Goal: Check status: Check status

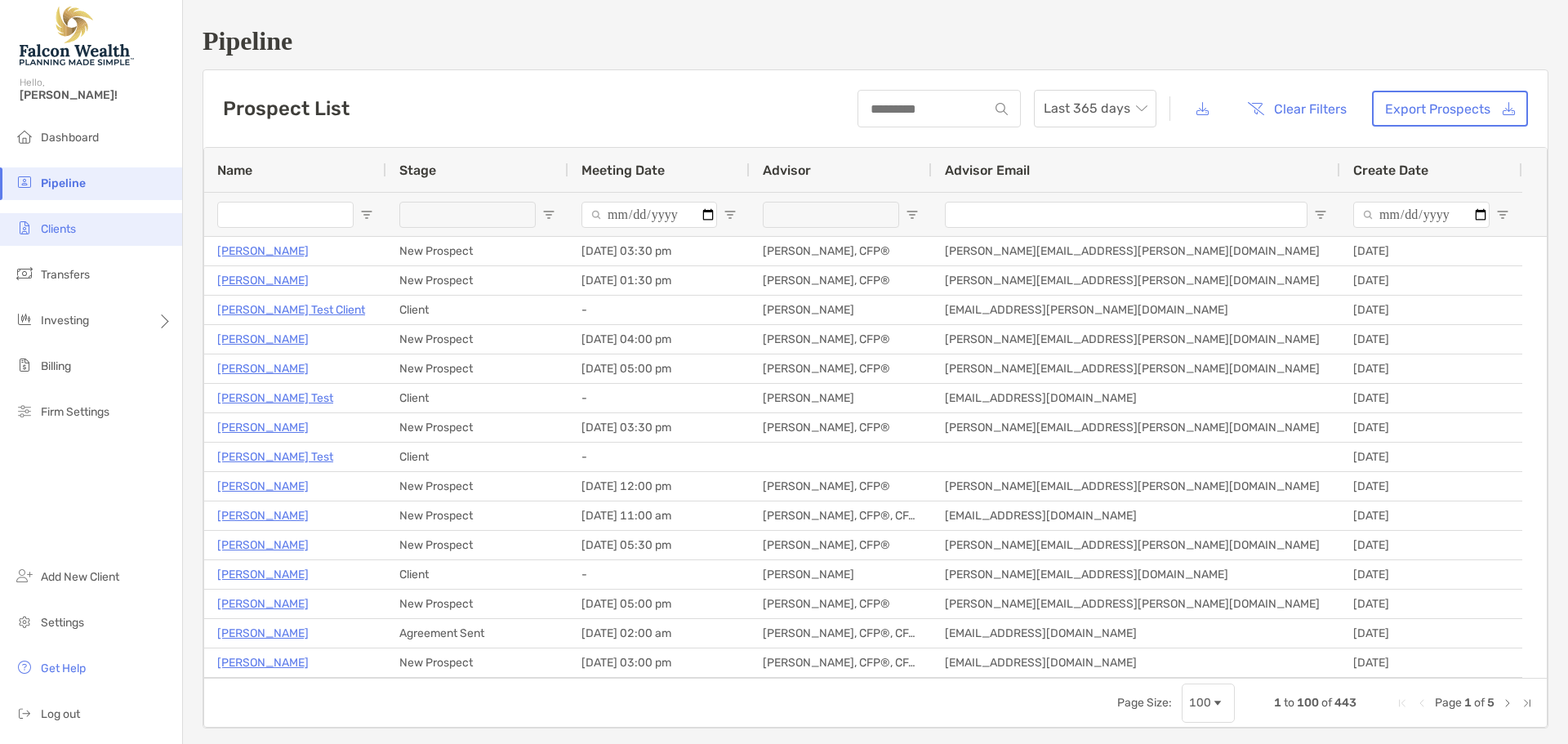
click at [134, 225] on li "Clients" at bounding box center [91, 229] width 182 height 33
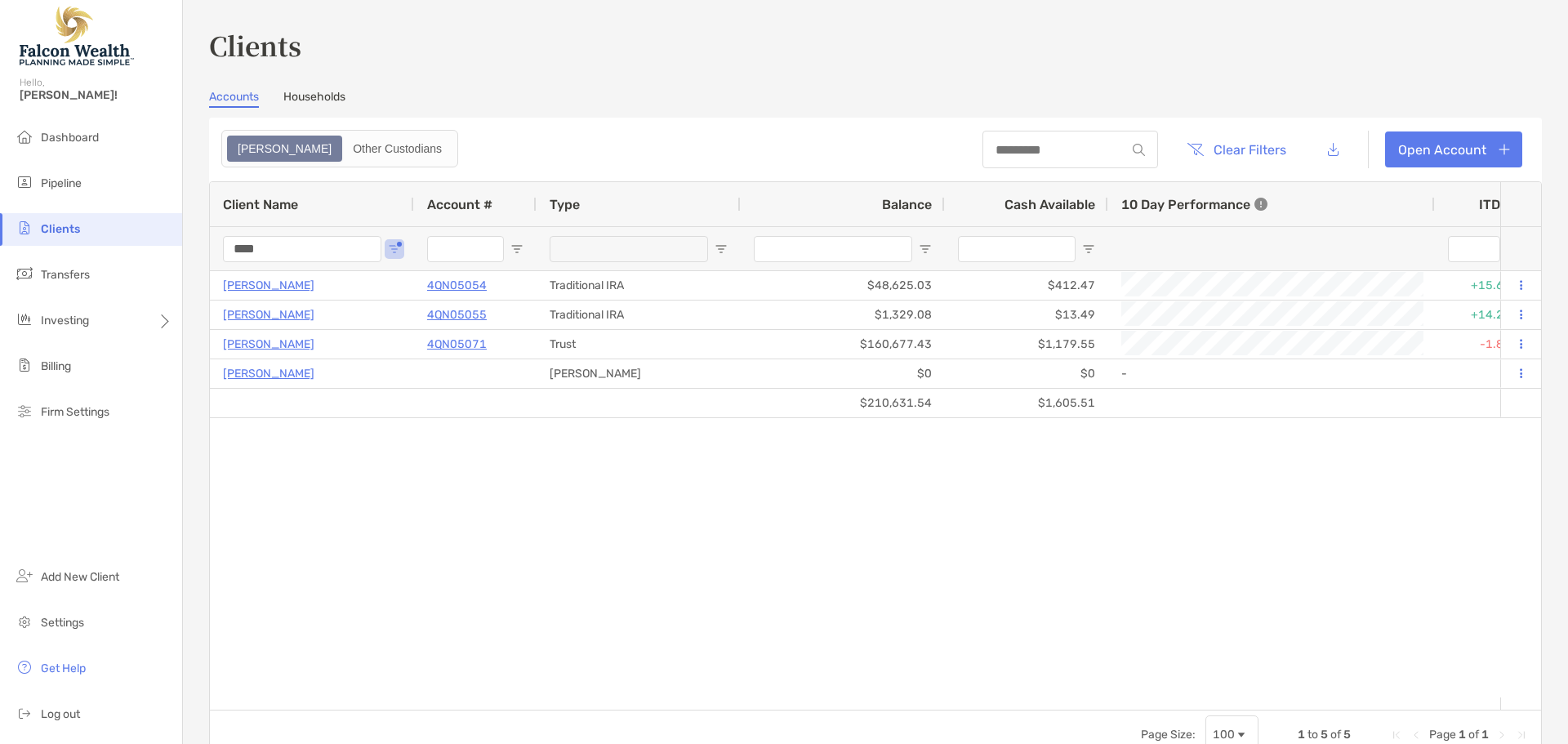
drag, startPoint x: 292, startPoint y: 250, endPoint x: 144, endPoint y: 234, distance: 148.9
click at [144, 234] on div "Clients Hello, [PERSON_NAME]! Dashboard Pipeline Clients Transfers Investing Bi…" at bounding box center [784, 372] width 1568 height 744
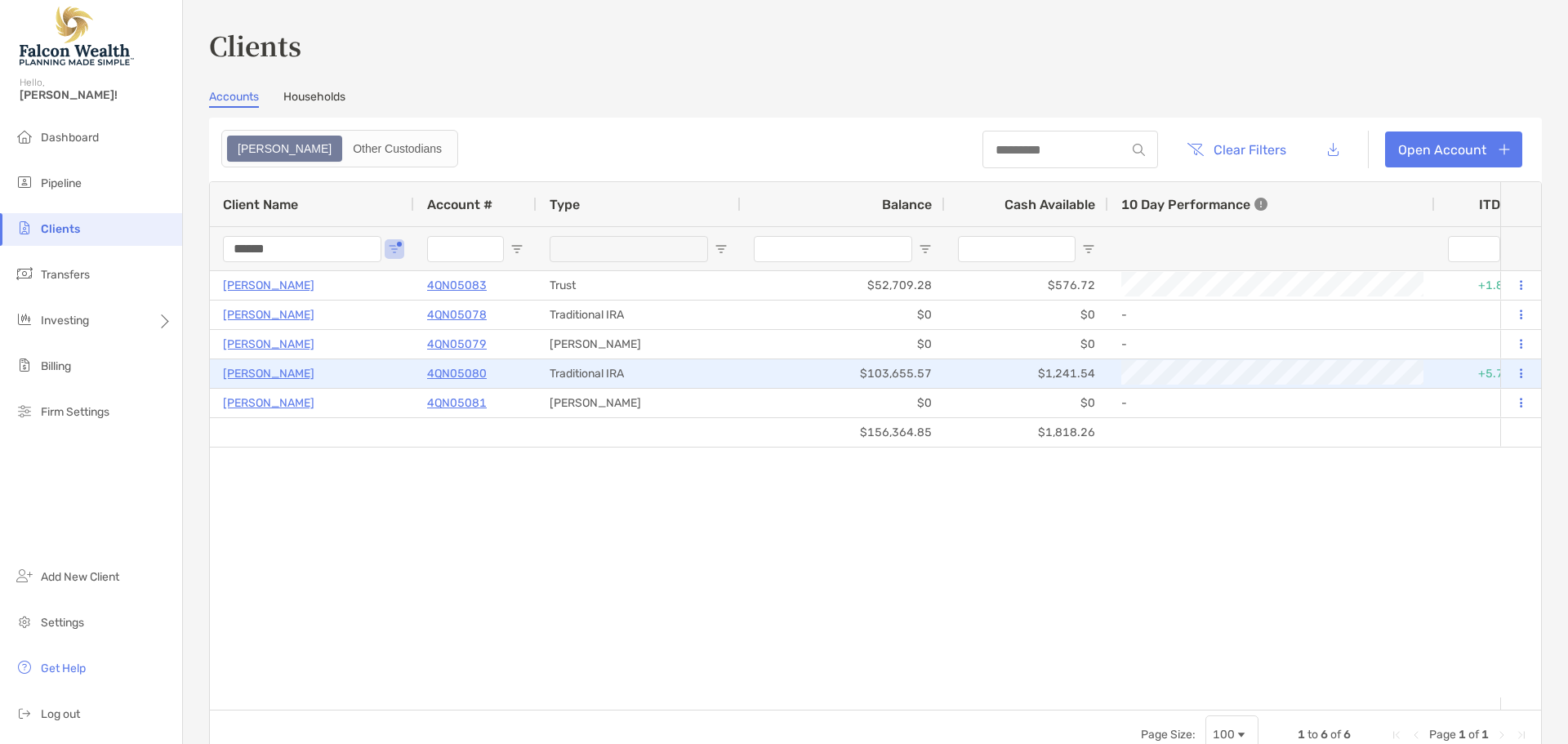
type input "******"
click at [272, 373] on p "[PERSON_NAME]" at bounding box center [269, 374] width 91 height 20
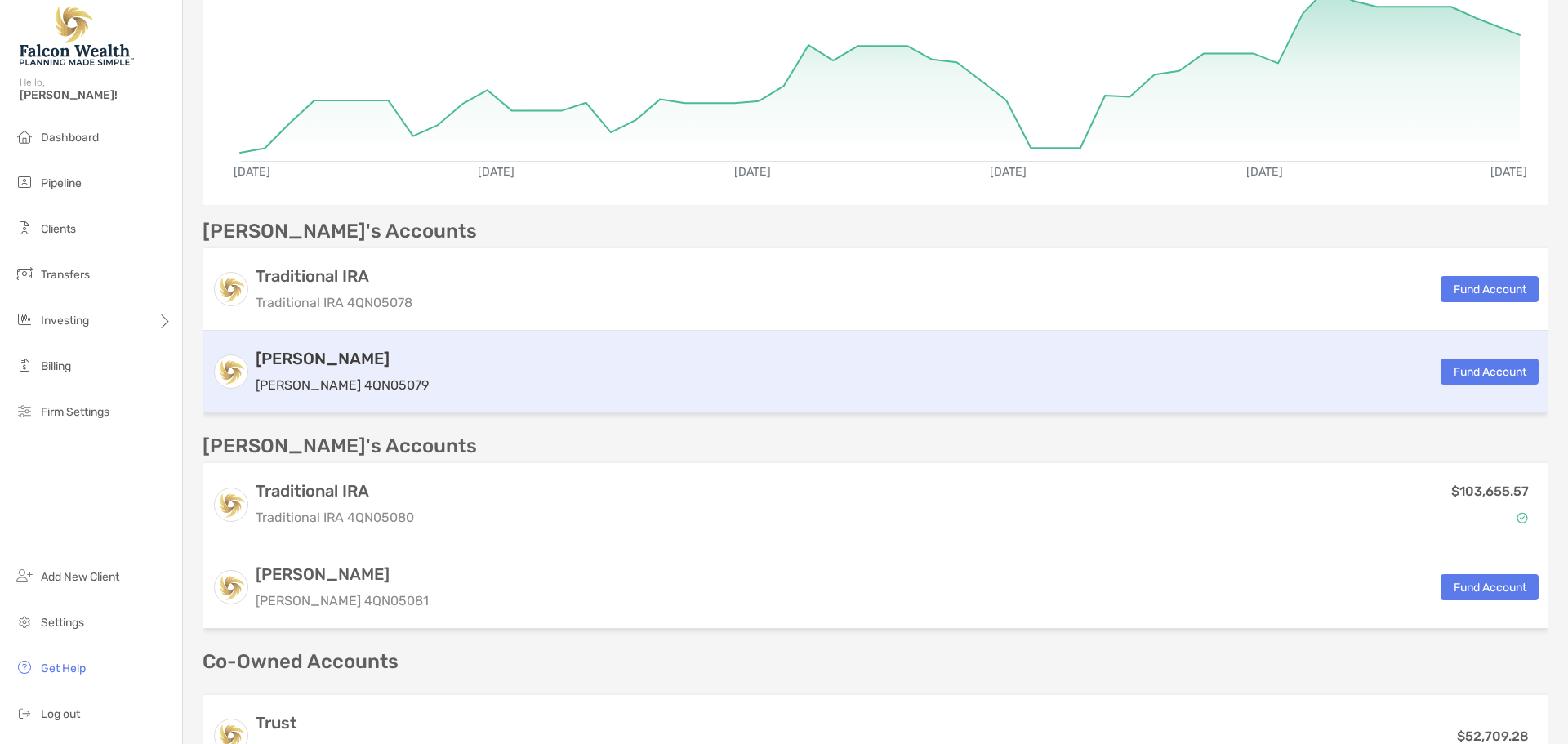
scroll to position [408, 0]
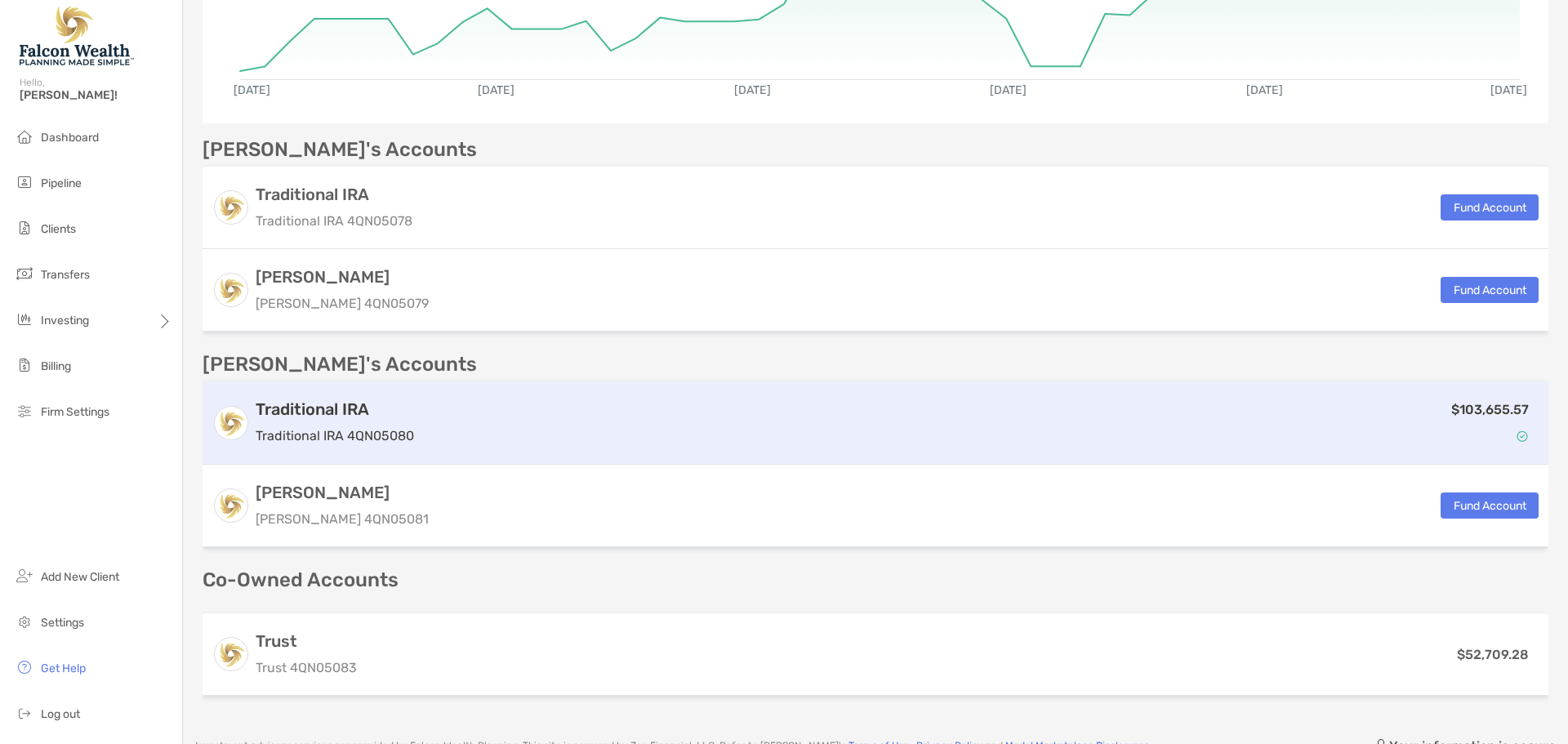
click at [565, 414] on div "$103,655.57" at bounding box center [979, 422] width 1118 height 47
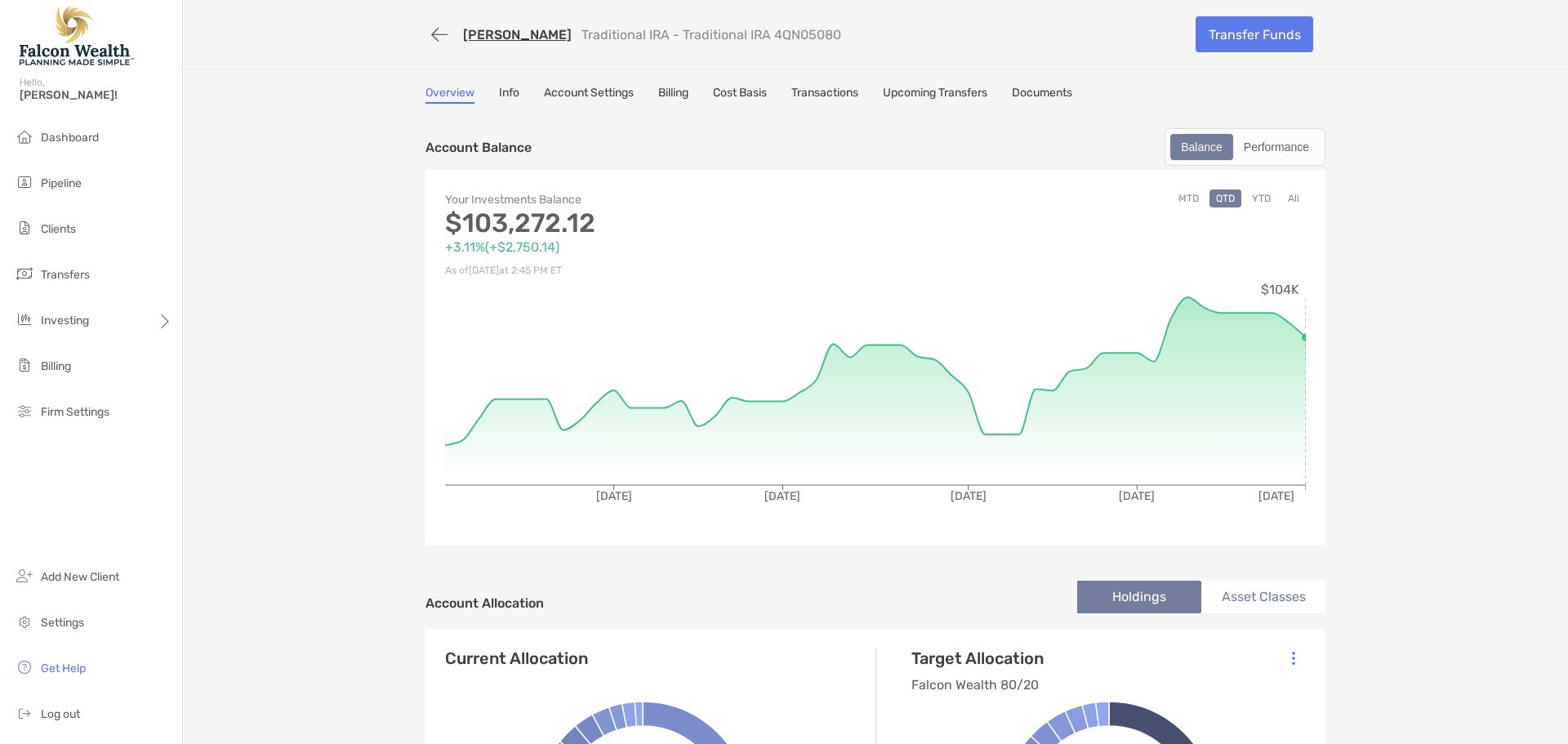
click at [1295, 200] on button "All" at bounding box center [1294, 198] width 24 height 18
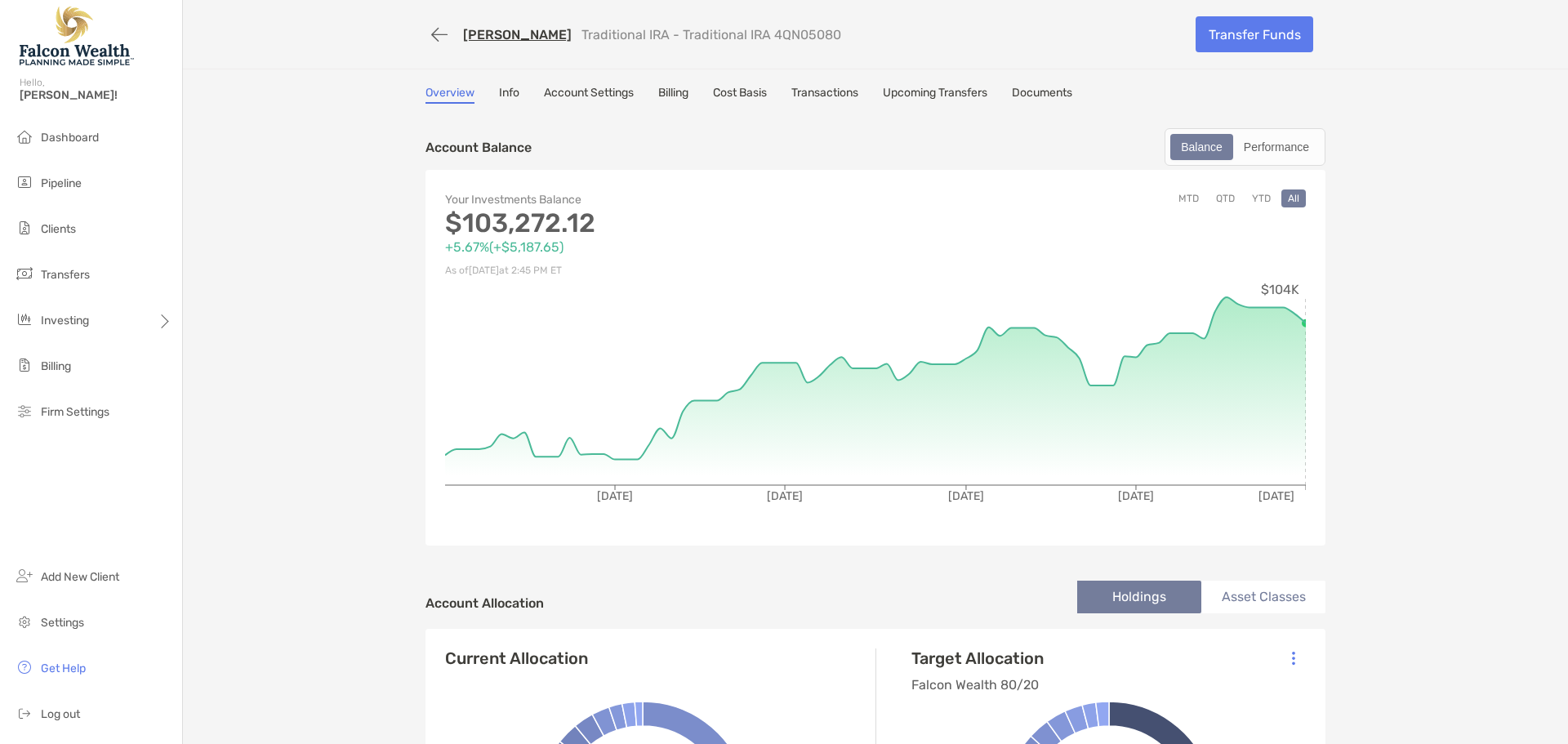
click at [837, 89] on link "Transactions" at bounding box center [825, 94] width 67 height 18
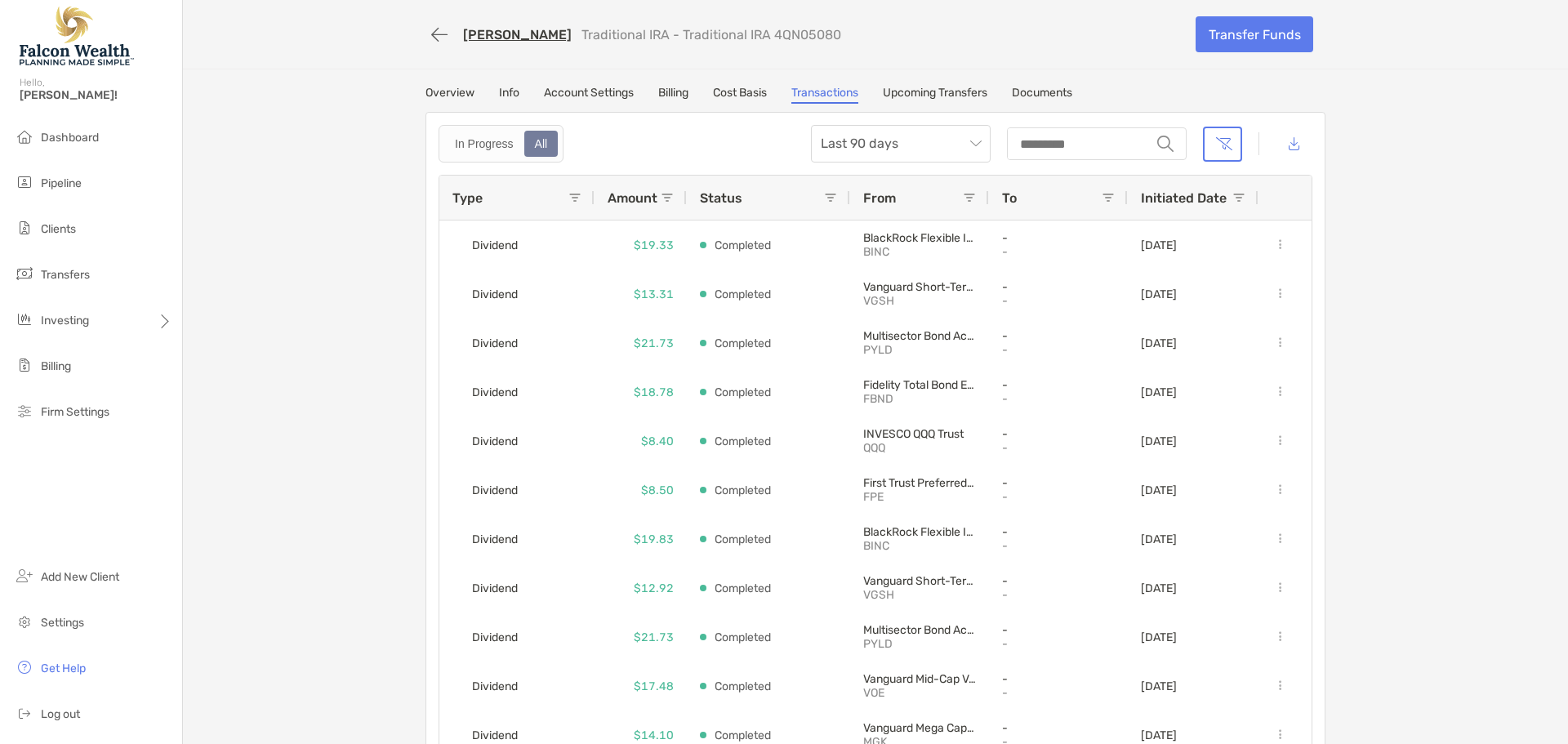
click at [859, 123] on div "In Progress All Last 90 days string Type Amount Status From To Initiated Date D…" at bounding box center [876, 440] width 900 height 657
click at [857, 136] on span "Last 90 days" at bounding box center [901, 143] width 160 height 36
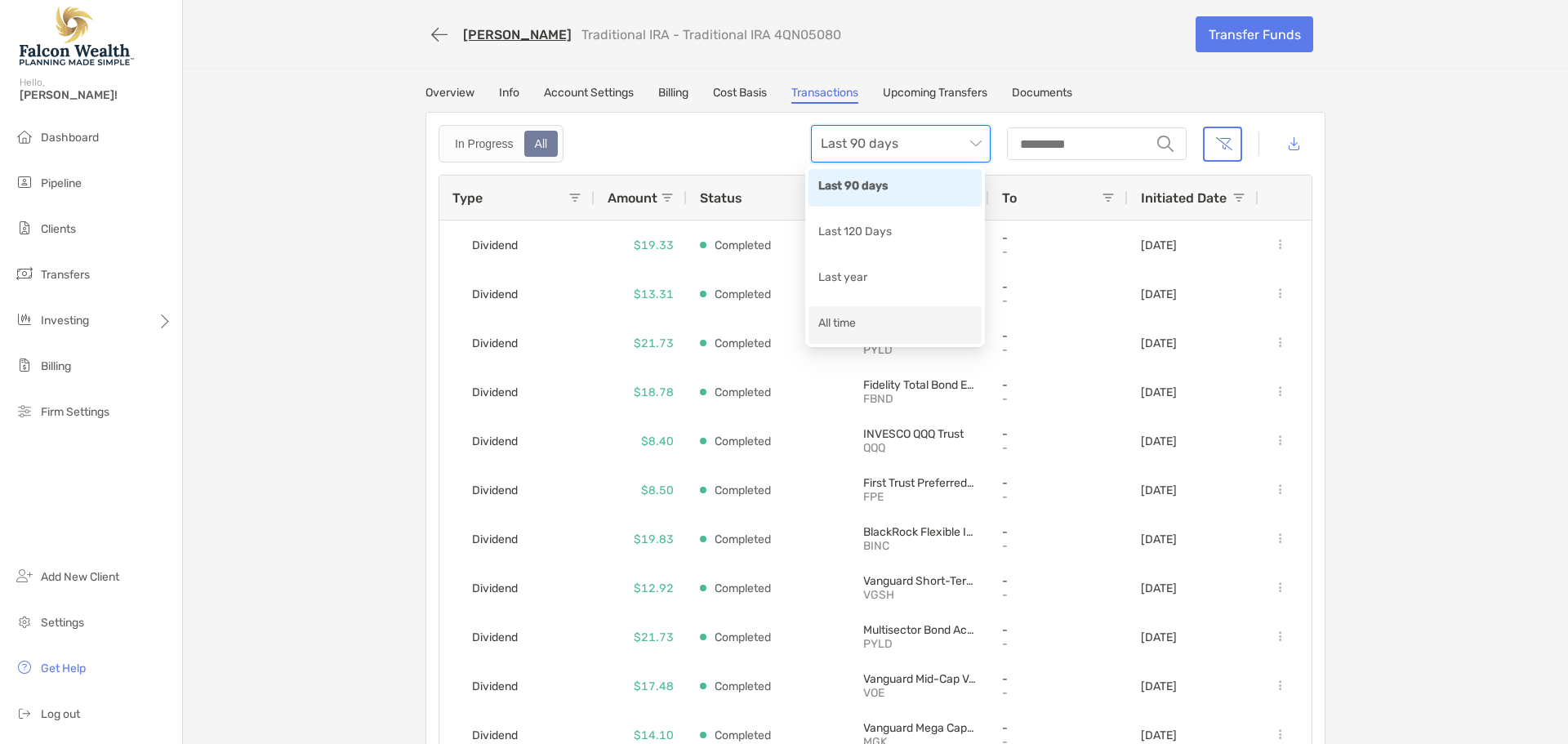
click at [853, 328] on div "All time" at bounding box center [895, 325] width 153 height 20
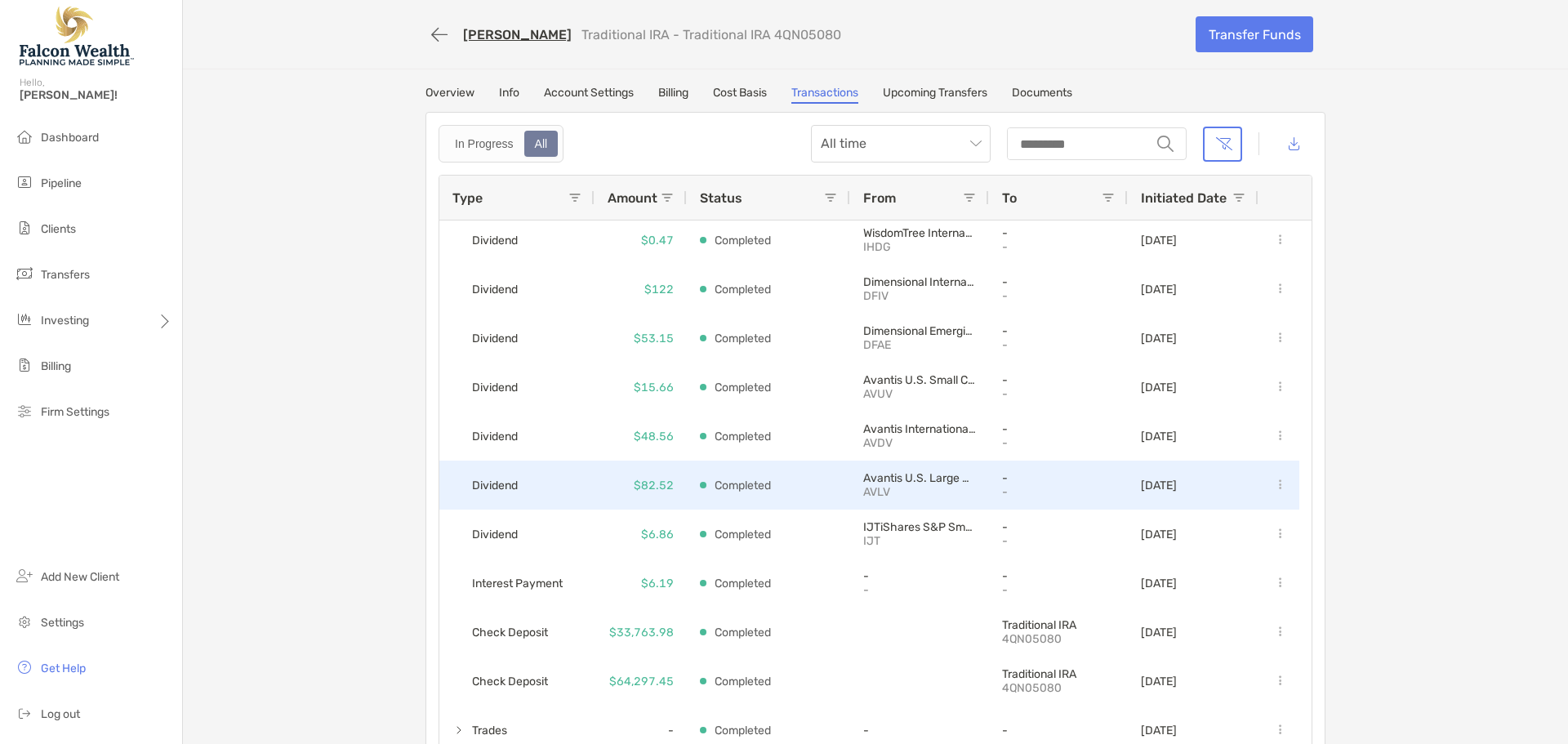
scroll to position [232, 0]
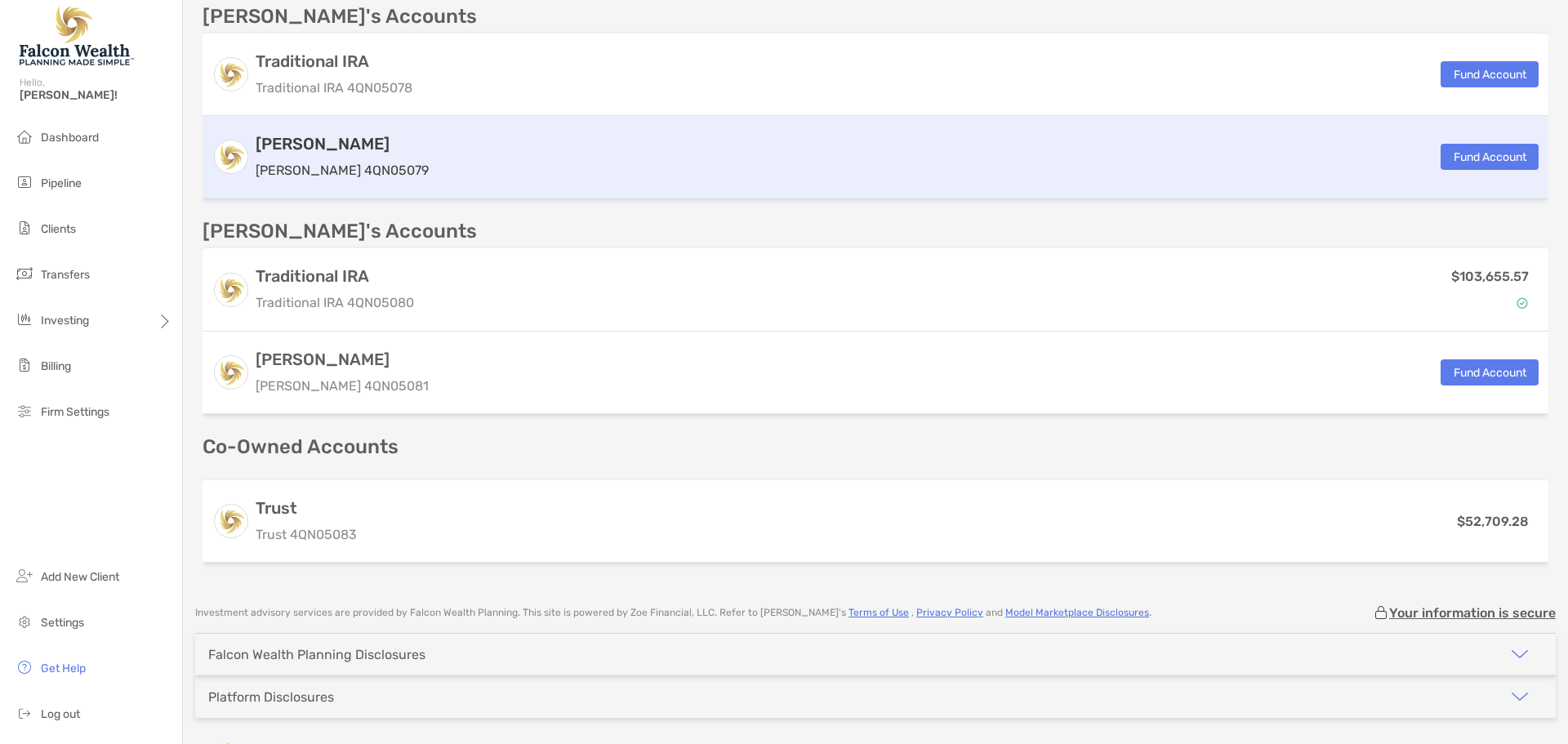
scroll to position [593, 0]
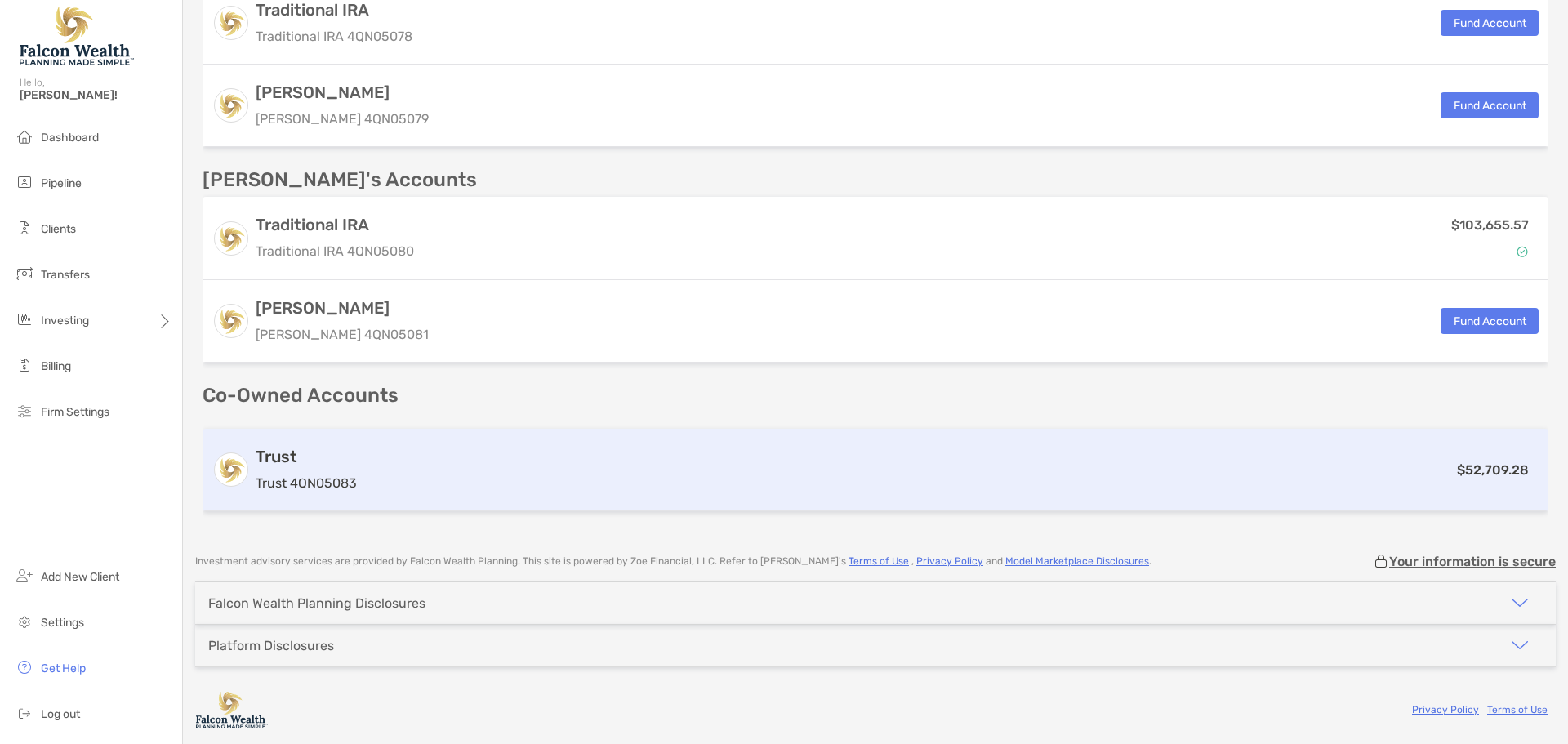
click at [336, 458] on h3 "Trust" at bounding box center [306, 456] width 101 height 20
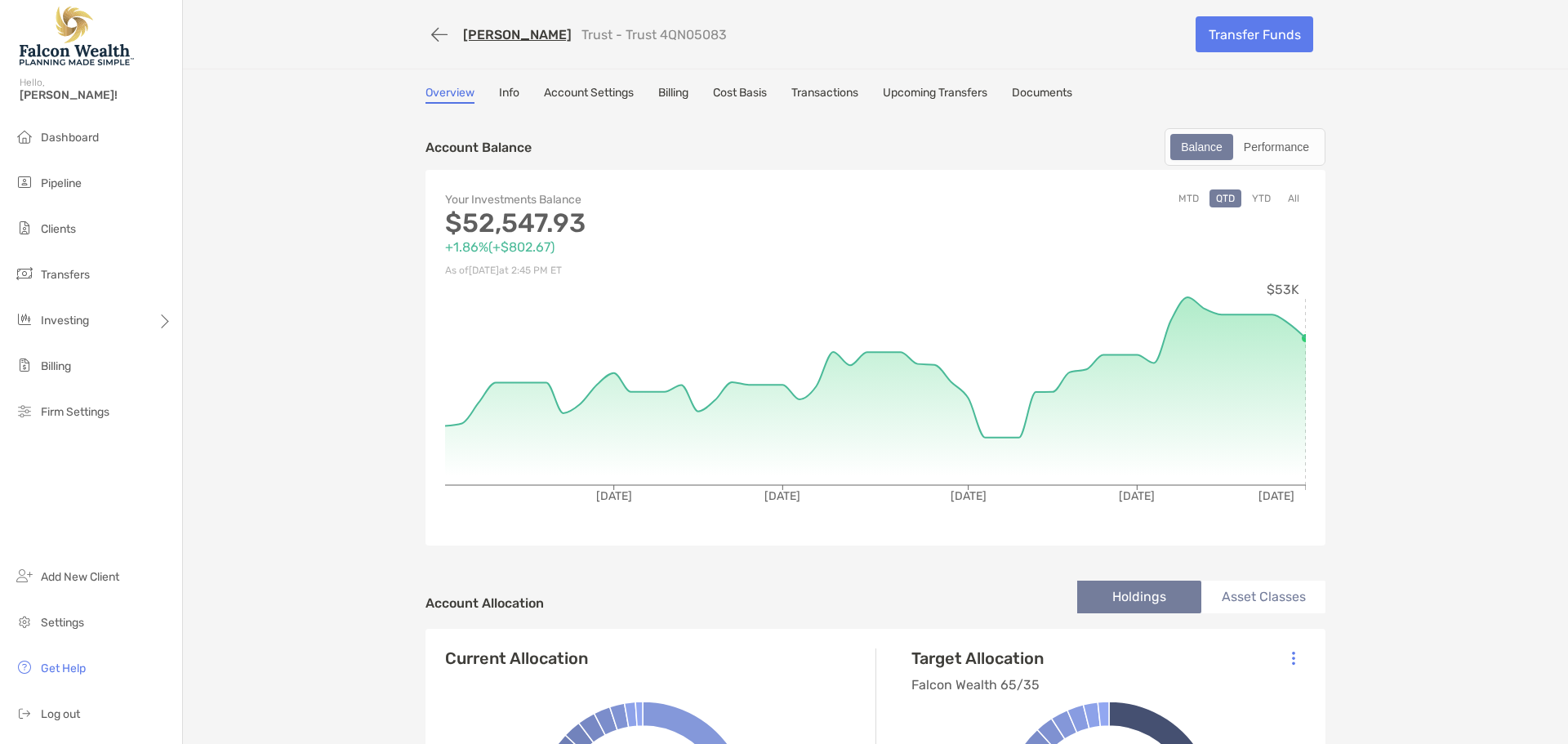
click at [843, 91] on link "Transactions" at bounding box center [825, 94] width 67 height 18
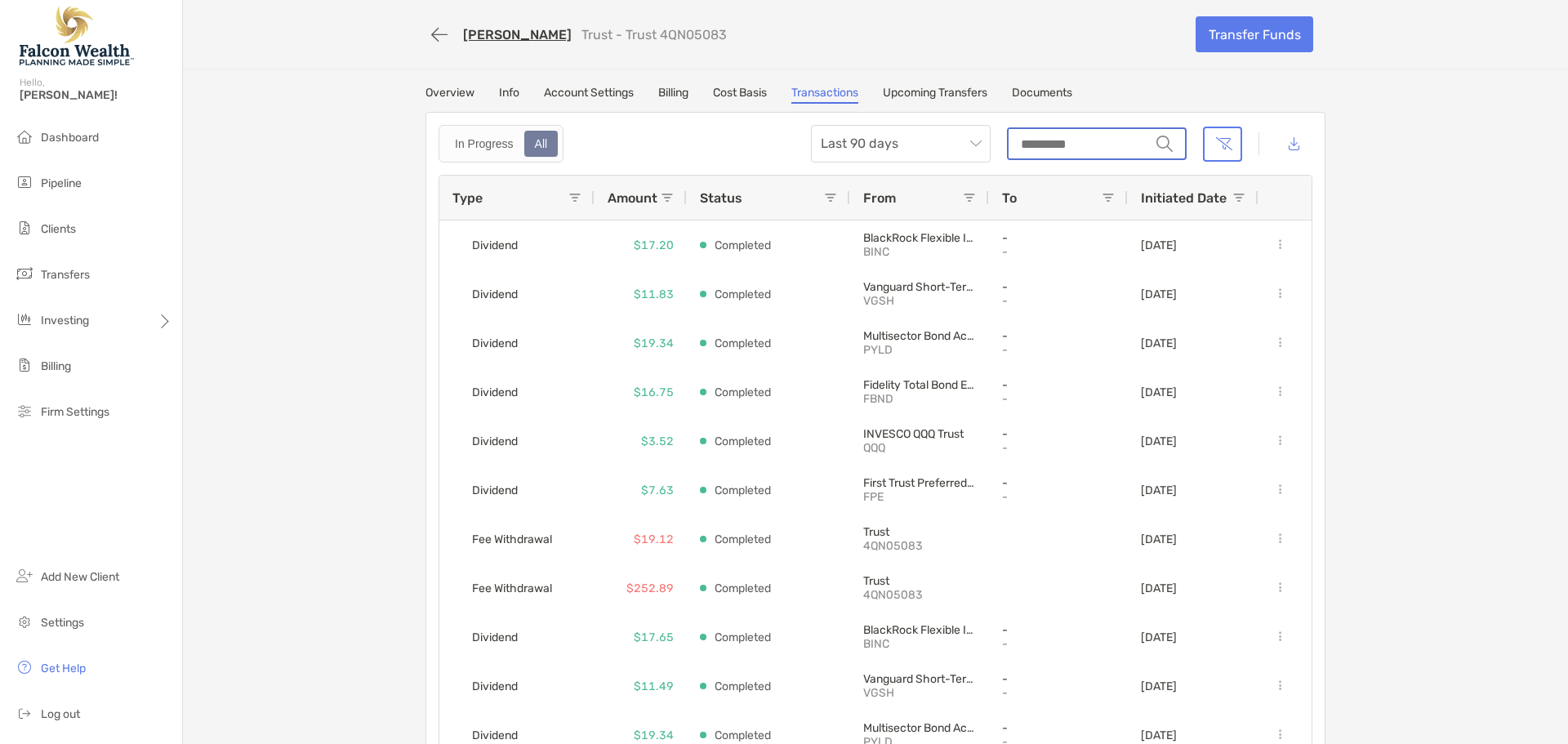
click at [1117, 141] on input "string" at bounding box center [1080, 144] width 141 height 30
click at [946, 143] on span "Last 90 days" at bounding box center [901, 143] width 160 height 36
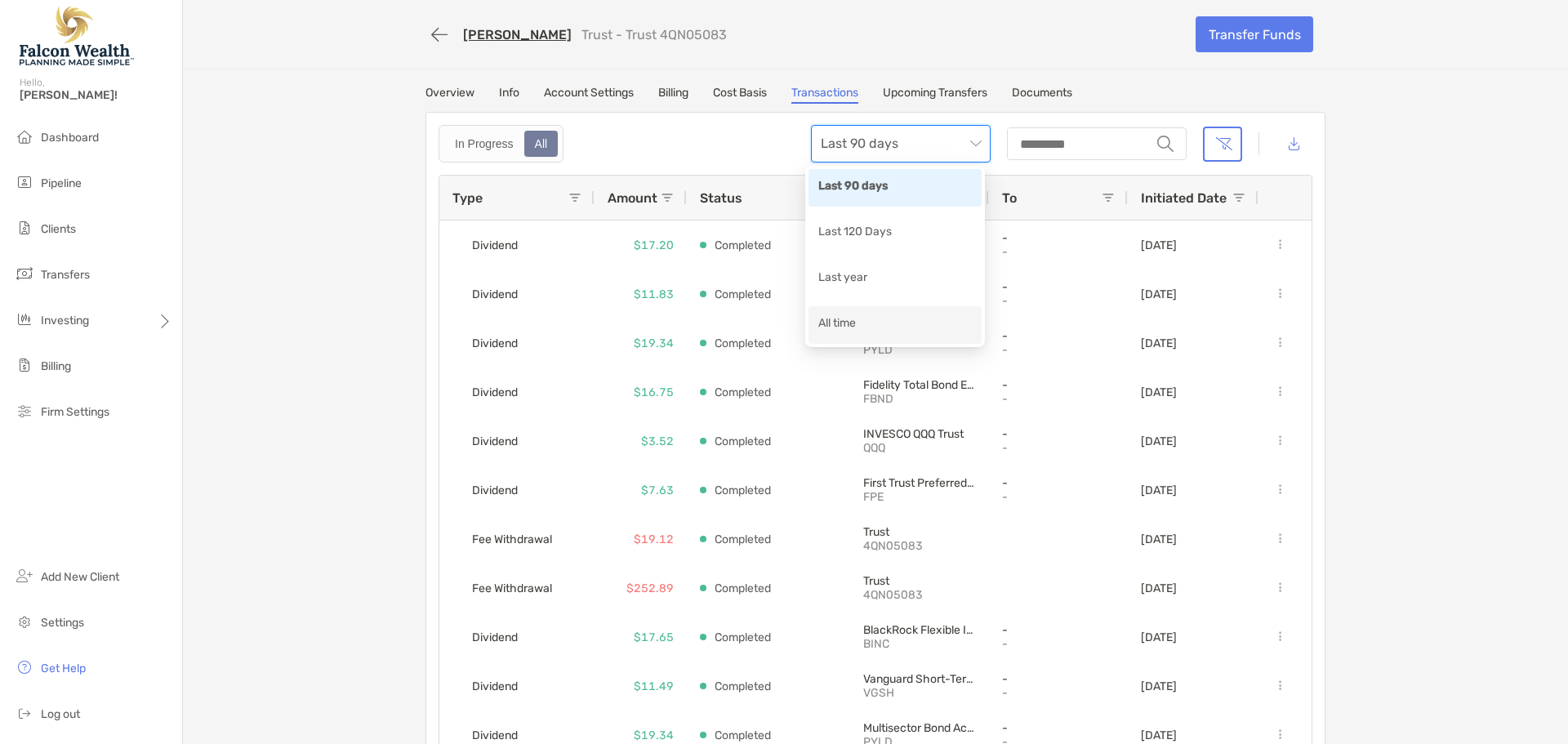
click at [934, 326] on div "All time" at bounding box center [895, 325] width 153 height 20
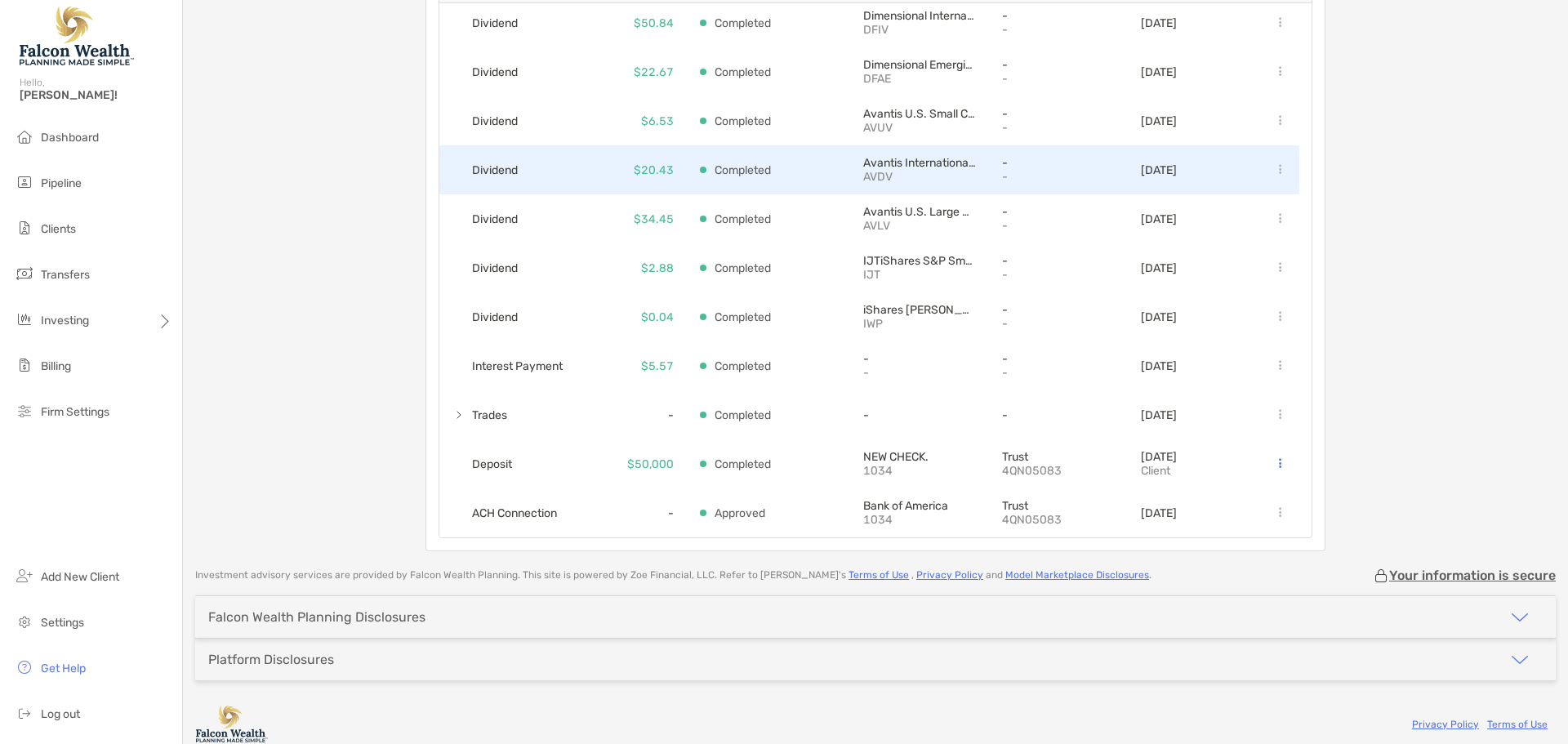
scroll to position [232, 0]
